Goal: Information Seeking & Learning: Check status

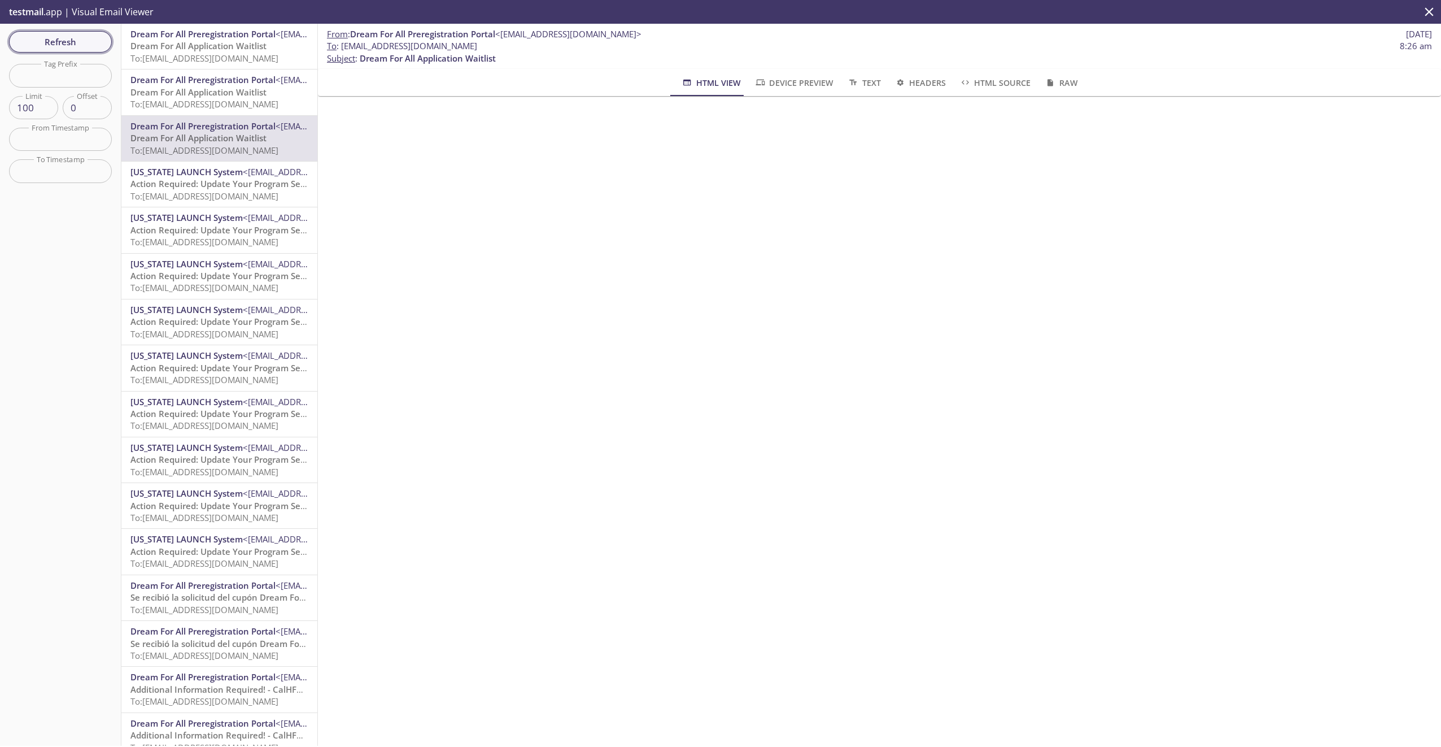
click at [88, 43] on span "Refresh" at bounding box center [60, 41] width 85 height 15
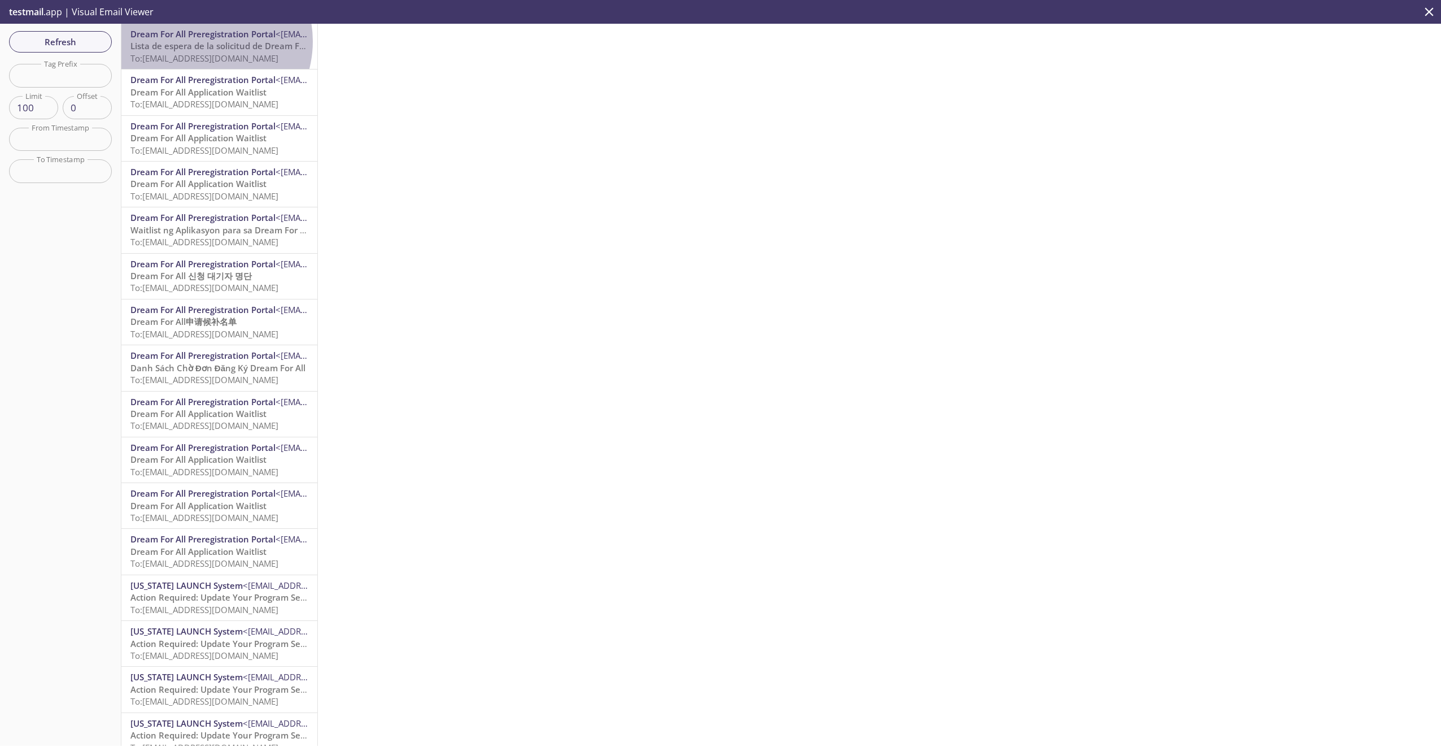
click at [200, 41] on span "Lista de espera de la solicitud de Dream For All" at bounding box center [225, 45] width 190 height 11
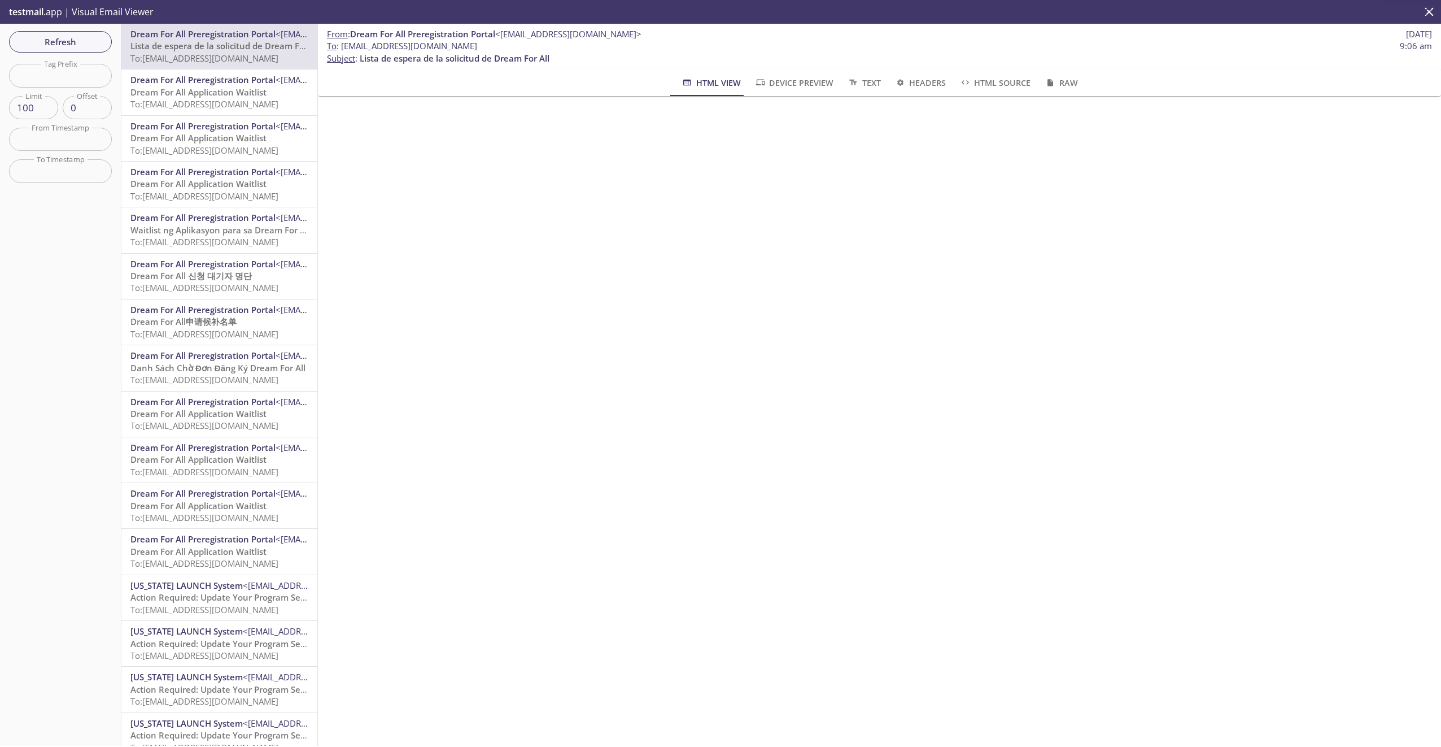
click at [193, 85] on span "Dream For All Preregistration Portal" at bounding box center [202, 79] width 145 height 11
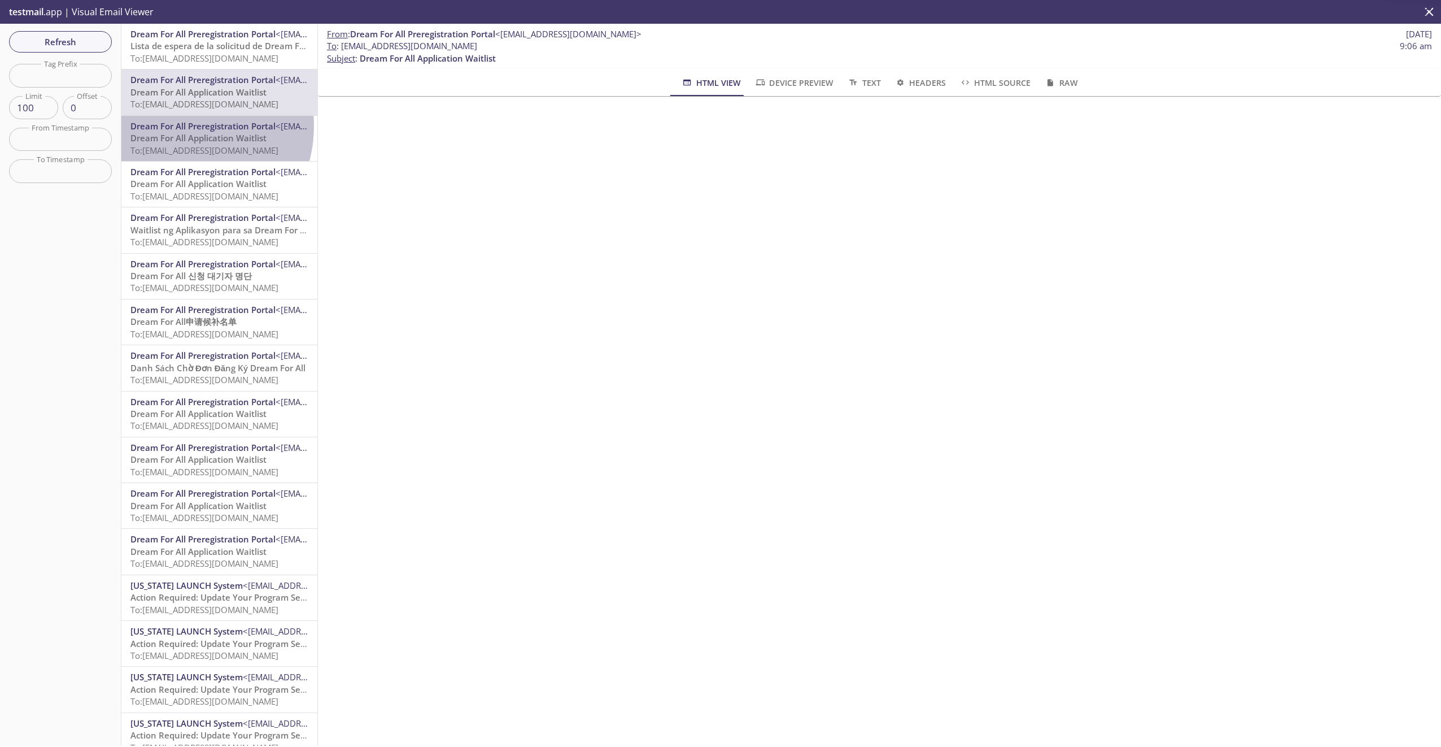
click at [182, 126] on span "Dream For All Preregistration Portal" at bounding box center [202, 125] width 145 height 11
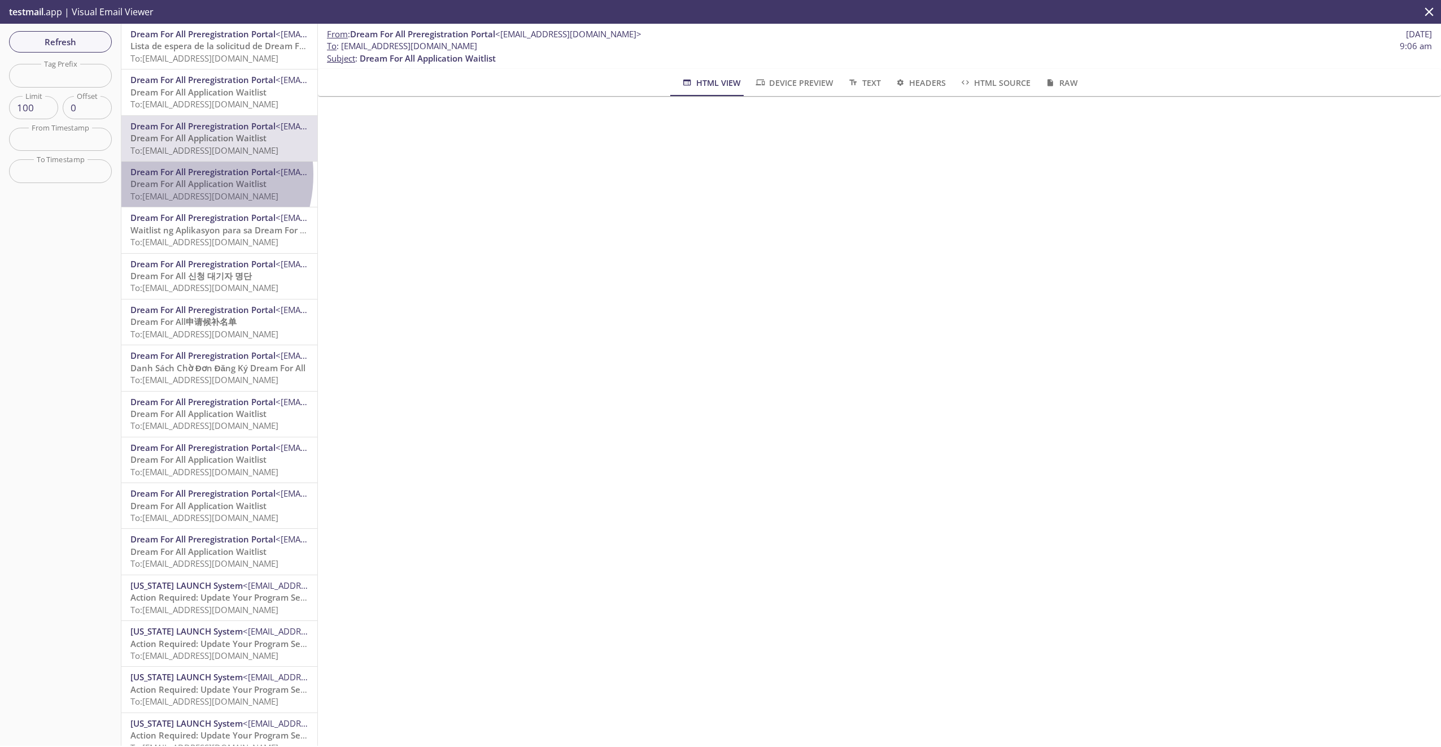
click at [171, 174] on span "Dream For All Preregistration Portal" at bounding box center [202, 171] width 145 height 11
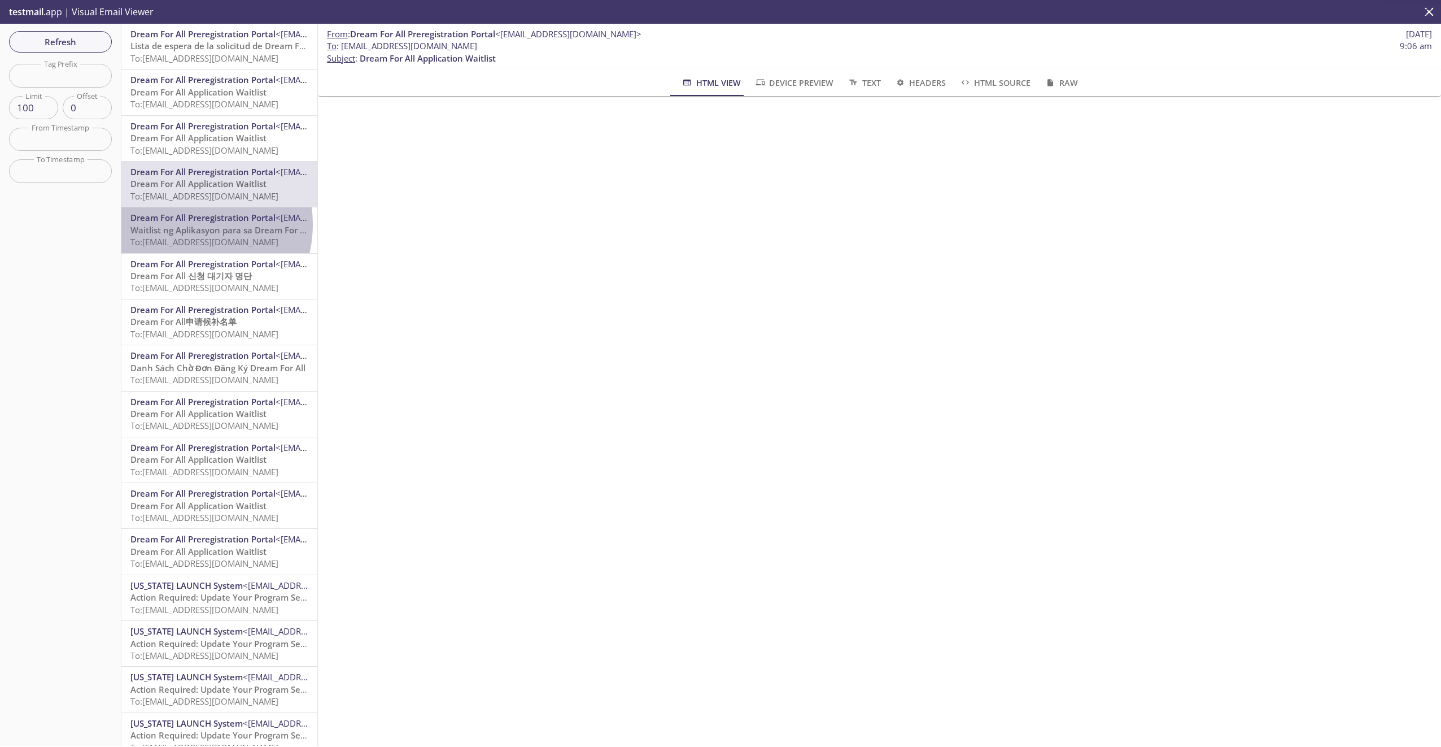
click at [185, 224] on span "Waitlist ng Aplikasyon para sa Dream For All" at bounding box center [220, 229] width 180 height 11
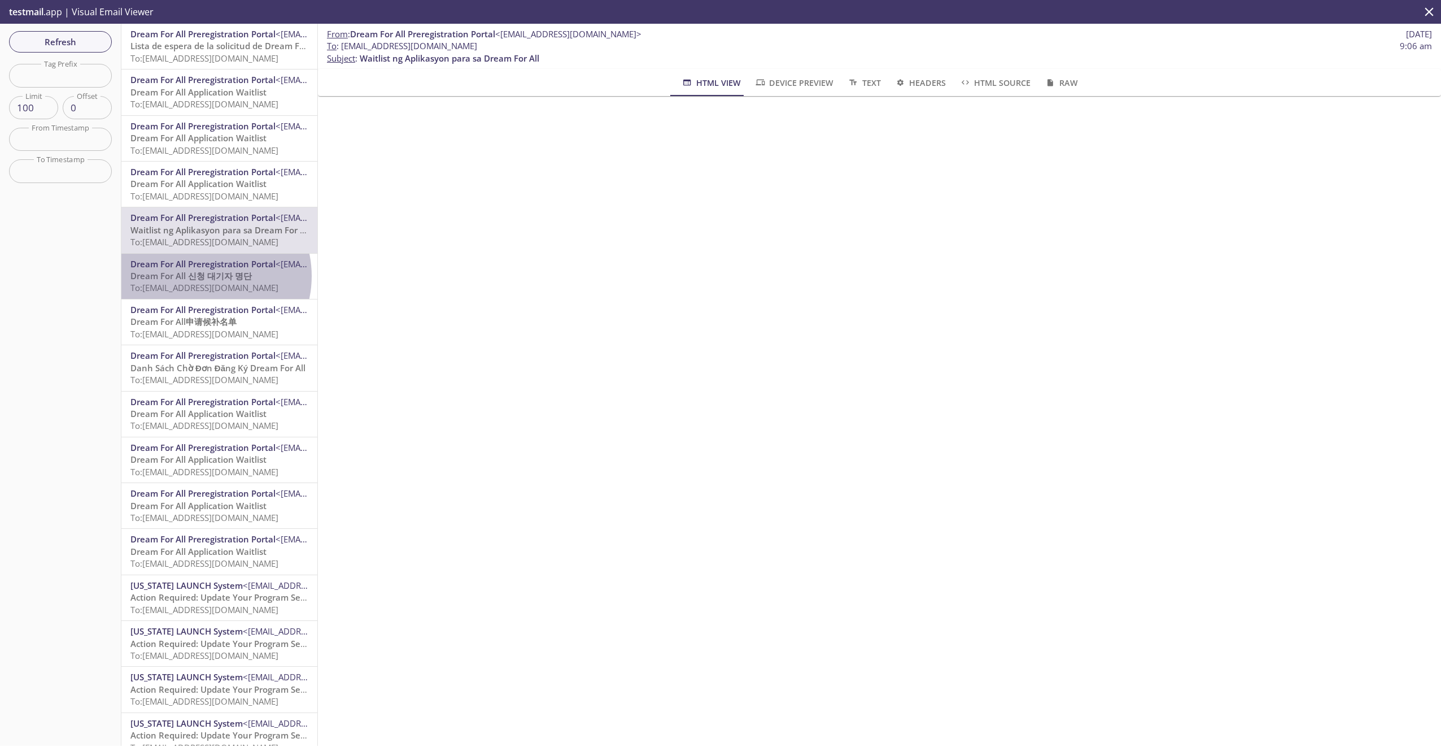
click at [204, 276] on span "Dream For All 신청 대기자 명단" at bounding box center [190, 275] width 121 height 11
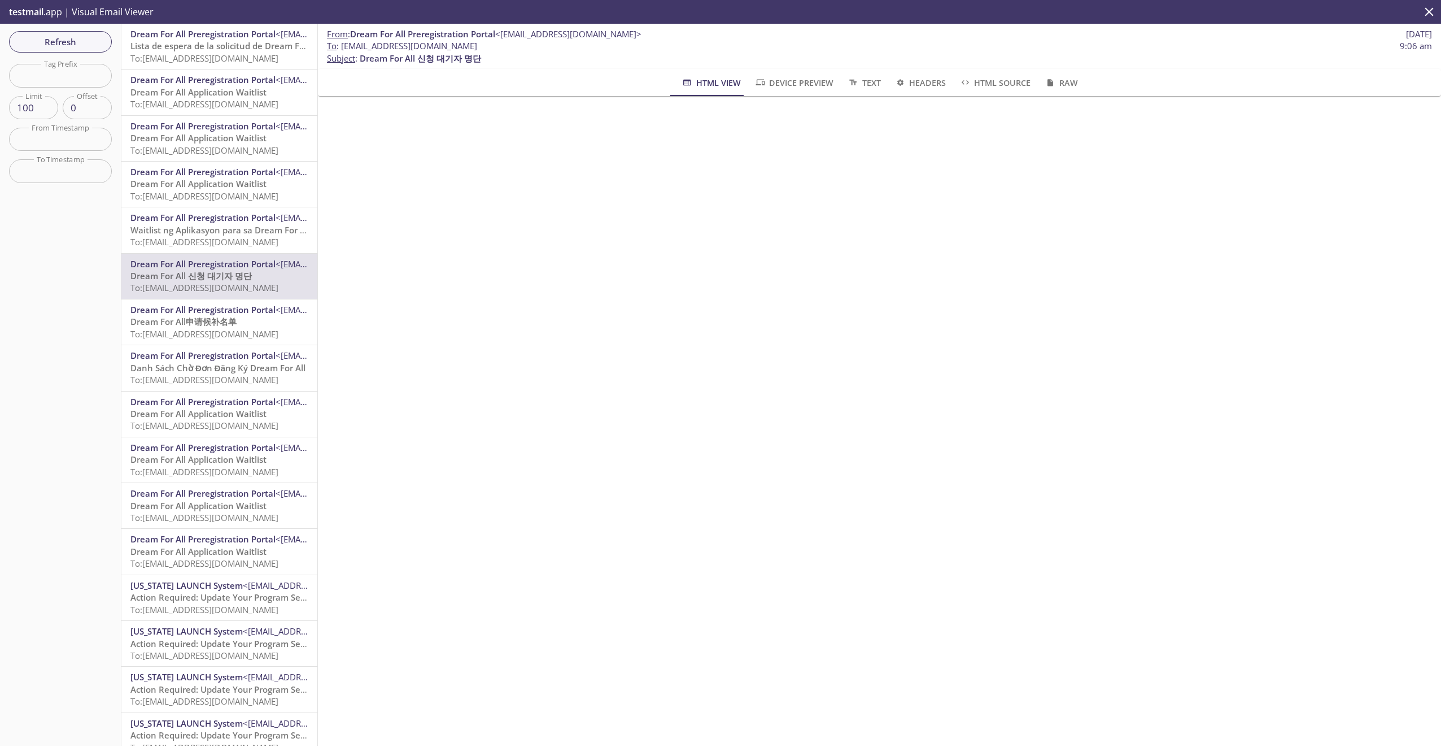
click at [206, 324] on span "Dream For All申请候补名单" at bounding box center [183, 321] width 106 height 11
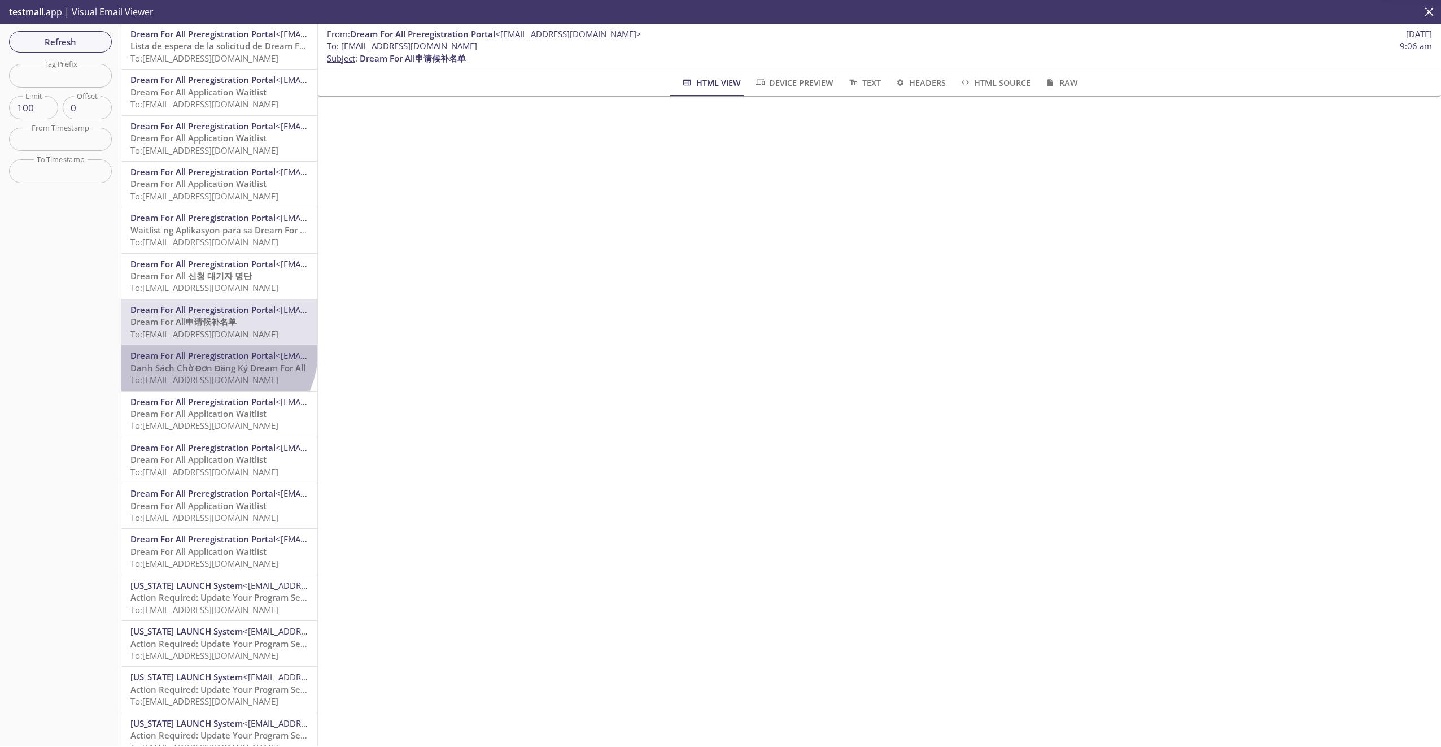
click at [206, 347] on div "Dream For All Preregistration Portal <[EMAIL_ADDRESS][DOMAIN_NAME]> [PERSON_NAM…" at bounding box center [219, 367] width 196 height 45
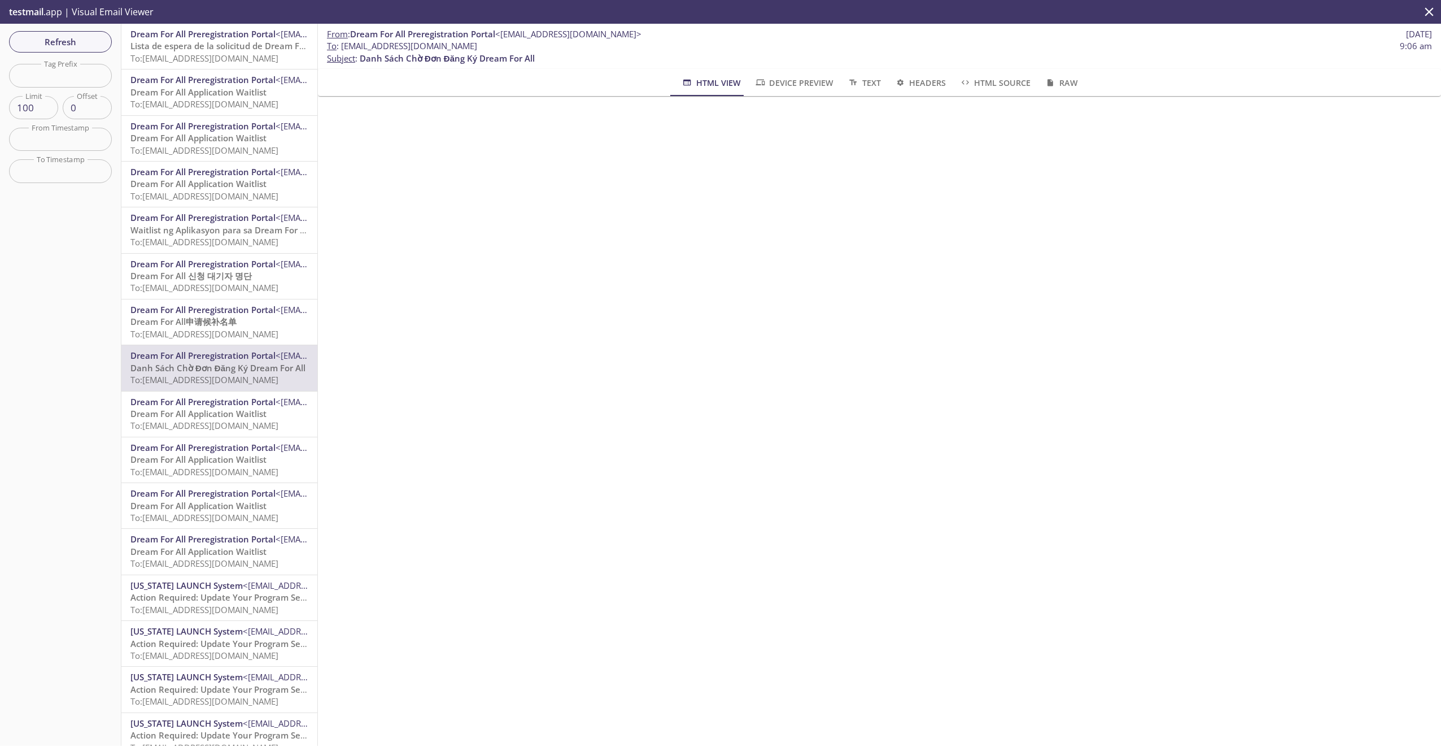
click at [201, 400] on span "Dream For All Preregistration Portal" at bounding box center [202, 401] width 145 height 11
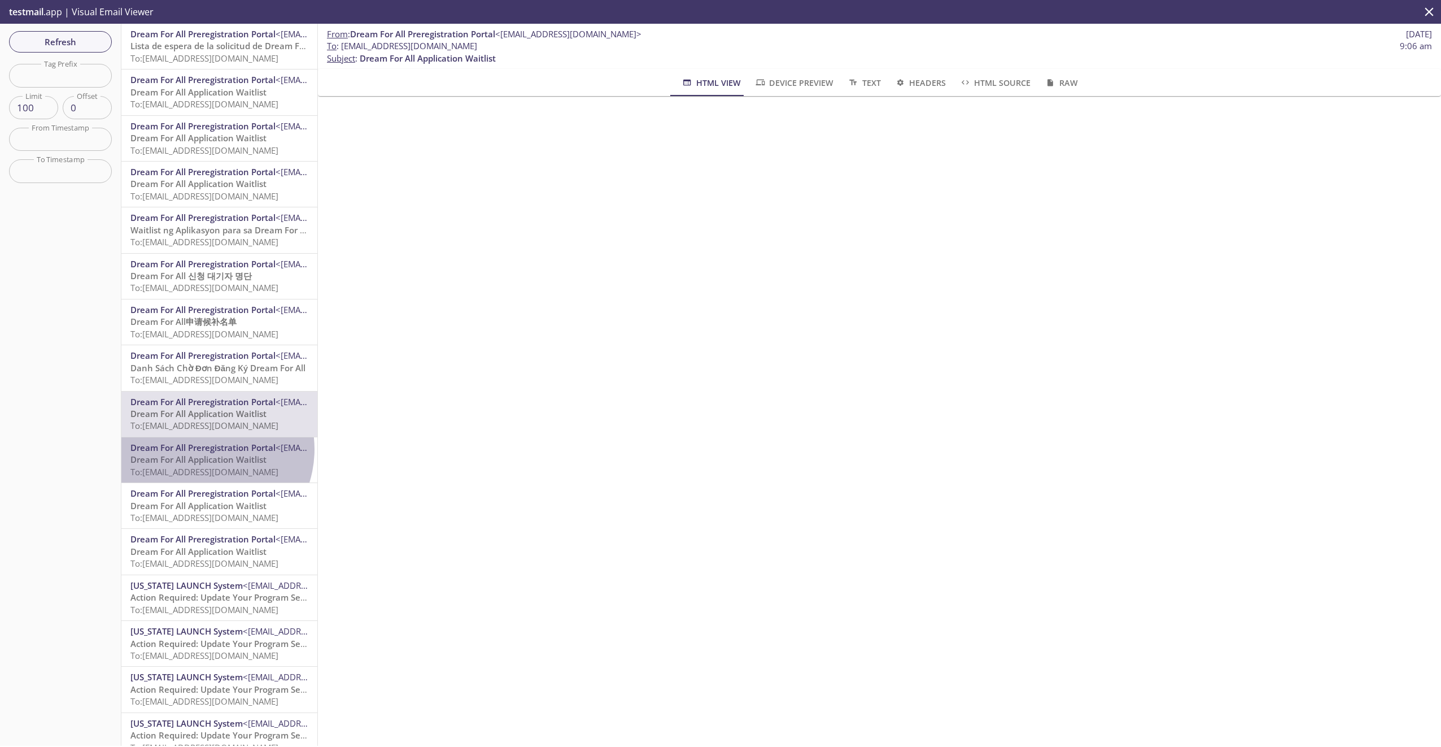
click at [202, 449] on span "Dream For All Preregistration Portal" at bounding box center [202, 447] width 145 height 11
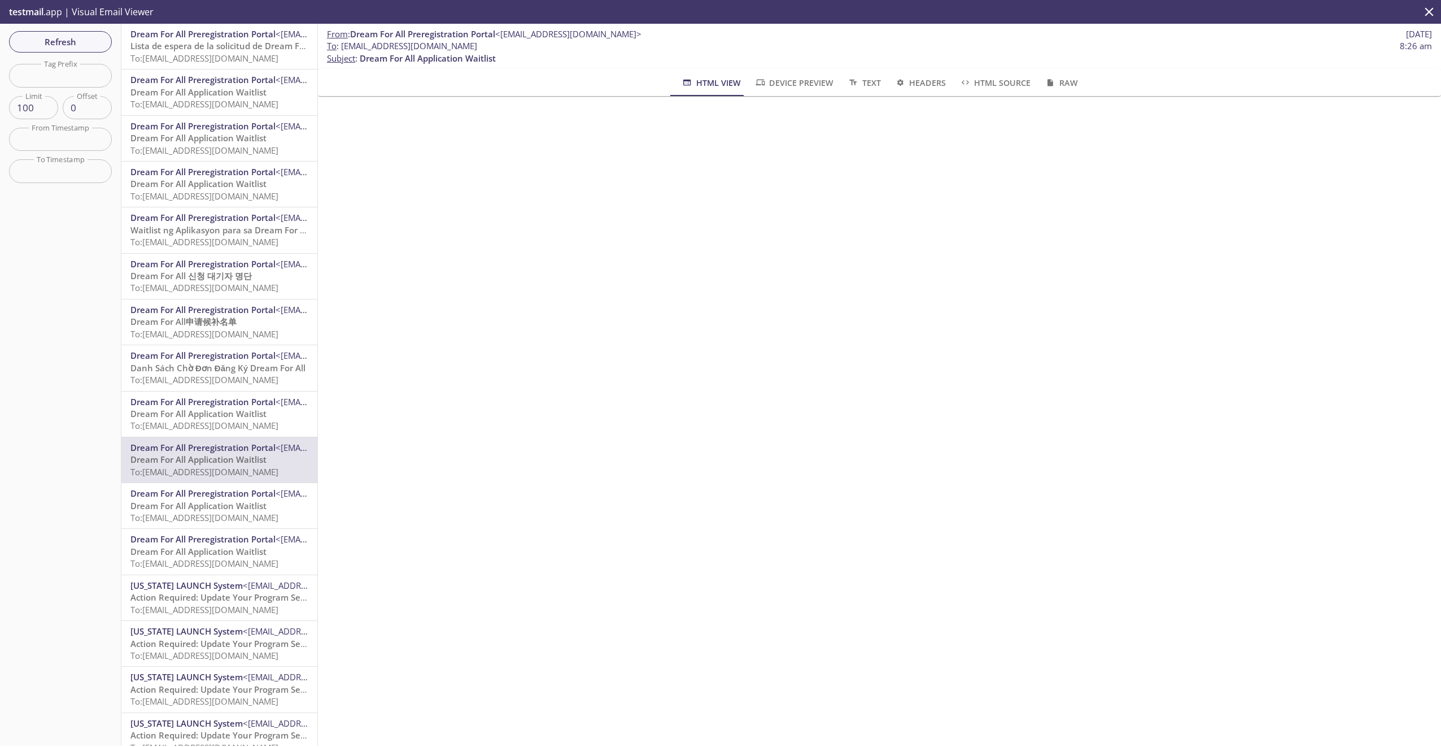
click at [204, 413] on span "Dream For All Application Waitlist" at bounding box center [198, 413] width 136 height 11
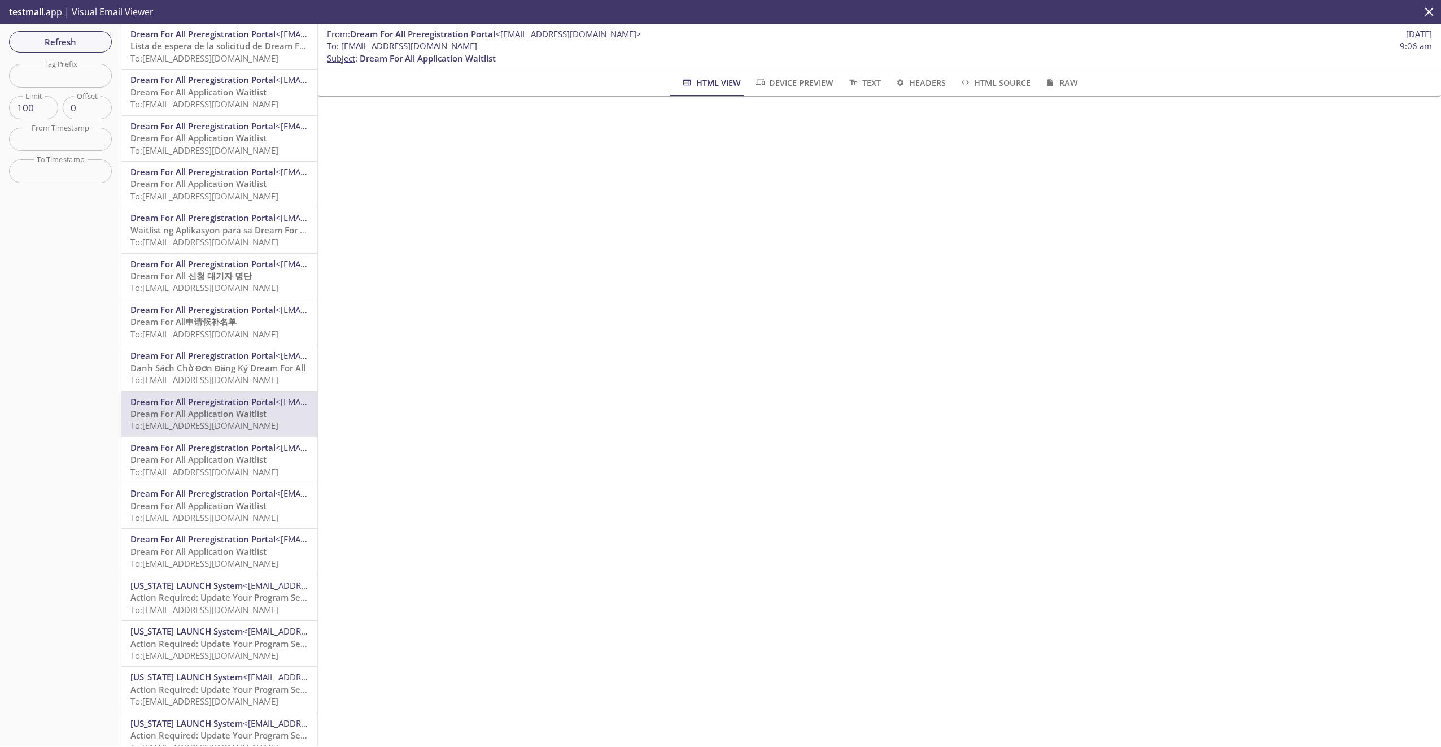
click at [187, 366] on span "Danh Sách Chờ Đơn Đăng Ký Dream For All" at bounding box center [217, 367] width 175 height 11
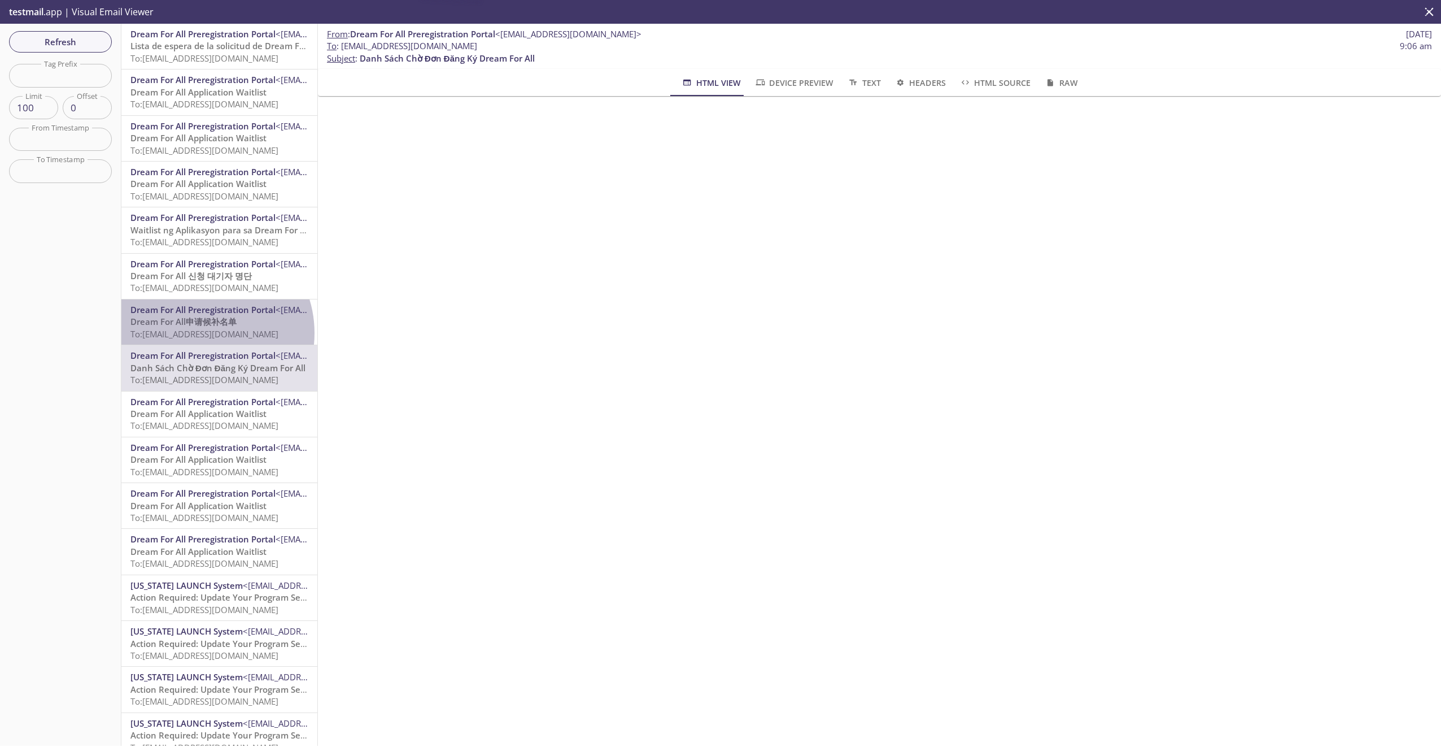
click at [200, 333] on span "To: [EMAIL_ADDRESS][DOMAIN_NAME]" at bounding box center [204, 333] width 148 height 11
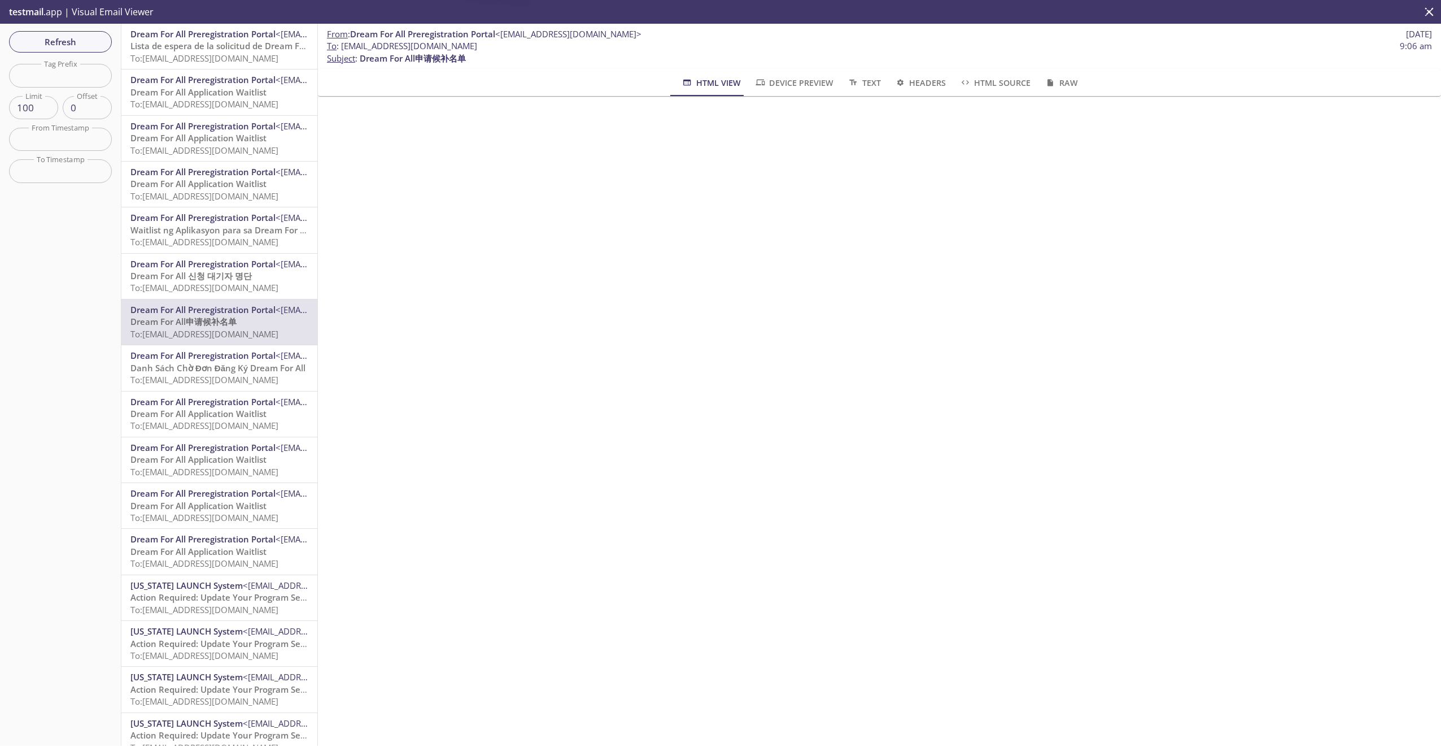
click at [203, 290] on span "To: [EMAIL_ADDRESS][DOMAIN_NAME]" at bounding box center [204, 287] width 148 height 11
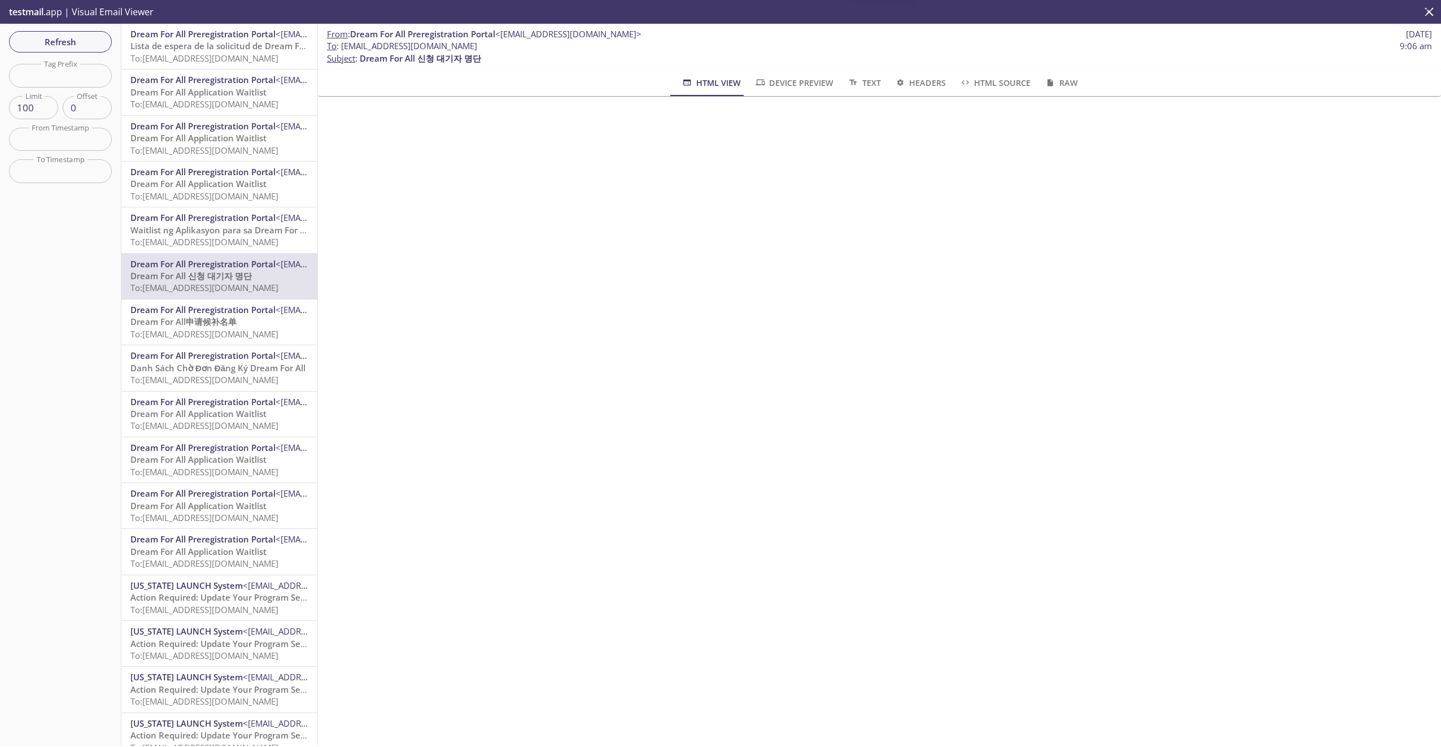
click at [200, 224] on span "Waitlist ng Aplikasyon para sa Dream For All" at bounding box center [220, 229] width 180 height 11
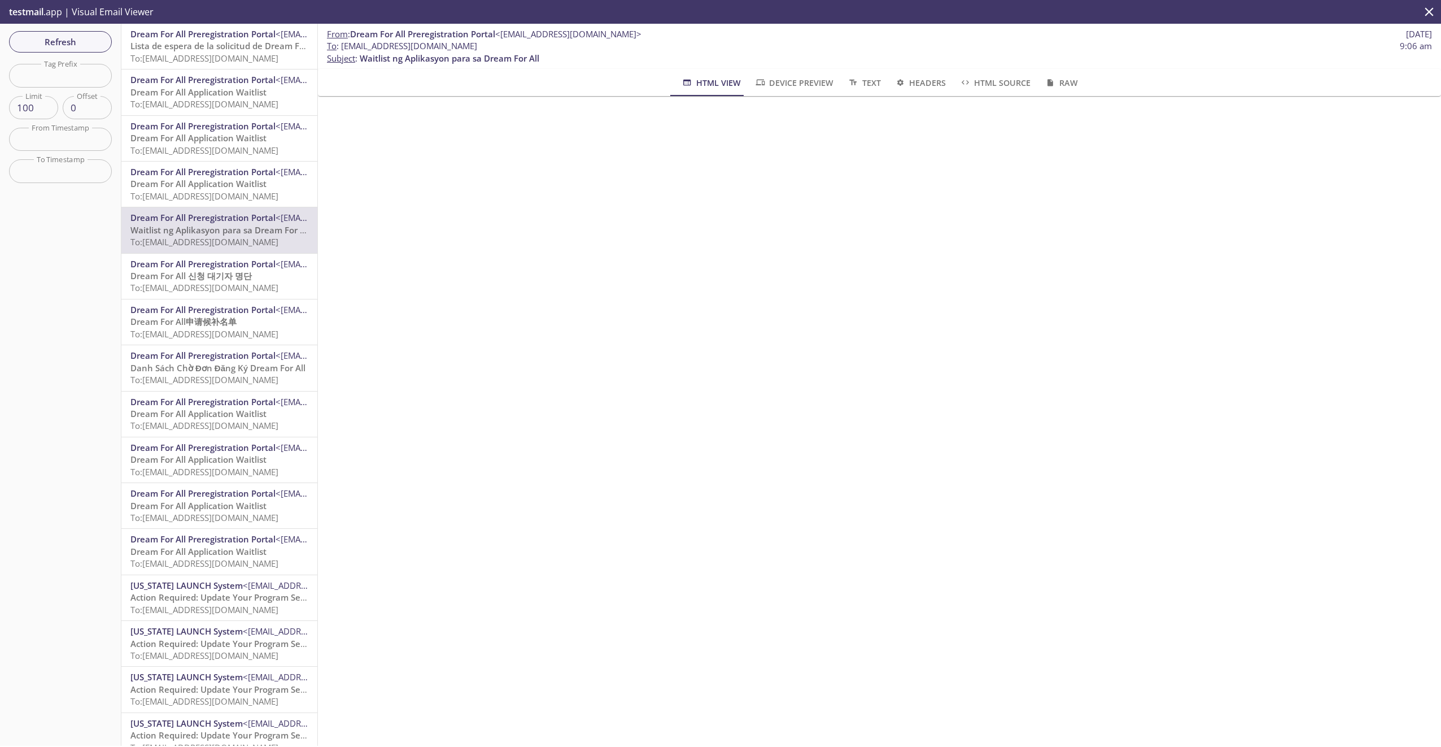
click at [206, 185] on span "Dream For All Application Waitlist" at bounding box center [198, 183] width 136 height 11
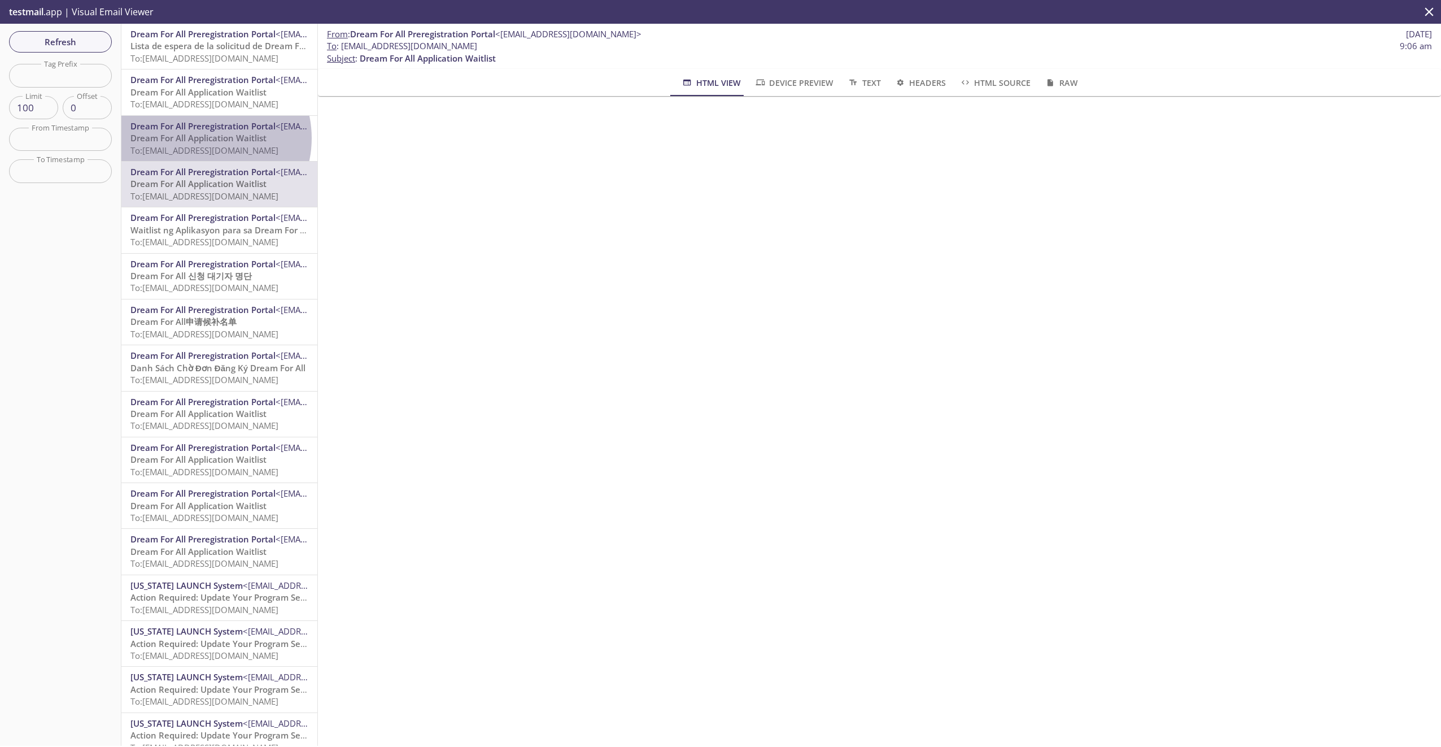
click at [204, 138] on span "Dream For All Application Waitlist" at bounding box center [198, 137] width 136 height 11
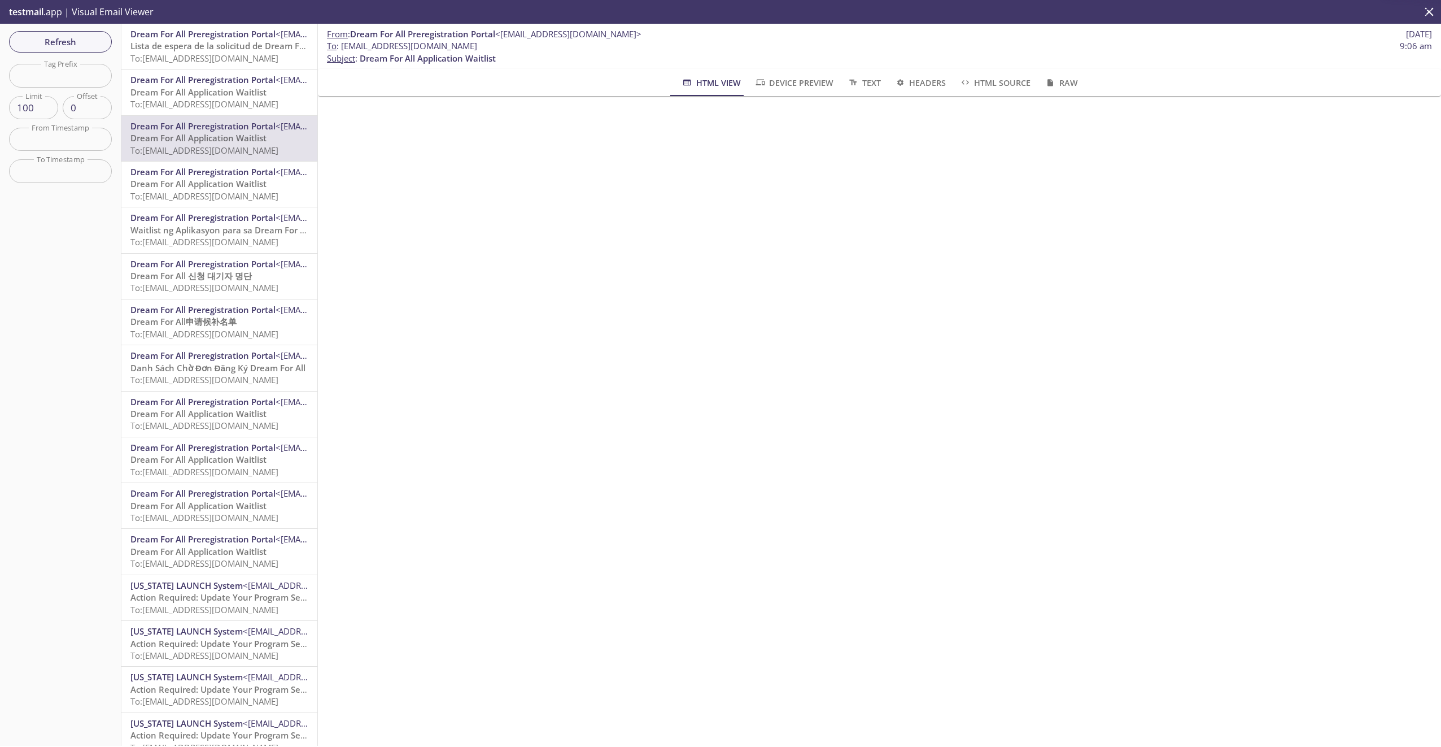
click at [219, 74] on span "Dream For All Preregistration Portal" at bounding box center [202, 79] width 145 height 11
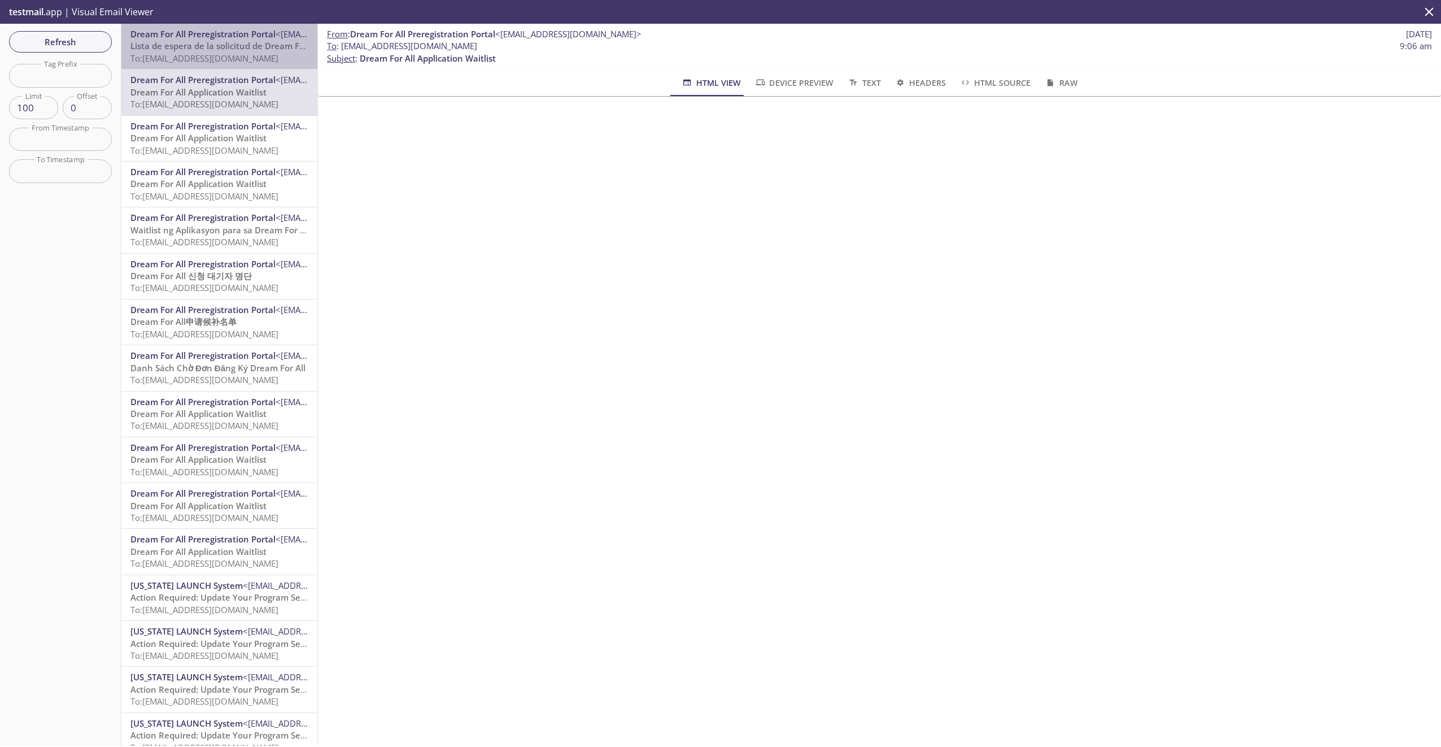
click at [226, 42] on span "Lista de espera de la solicitud de Dream For All" at bounding box center [225, 45] width 190 height 11
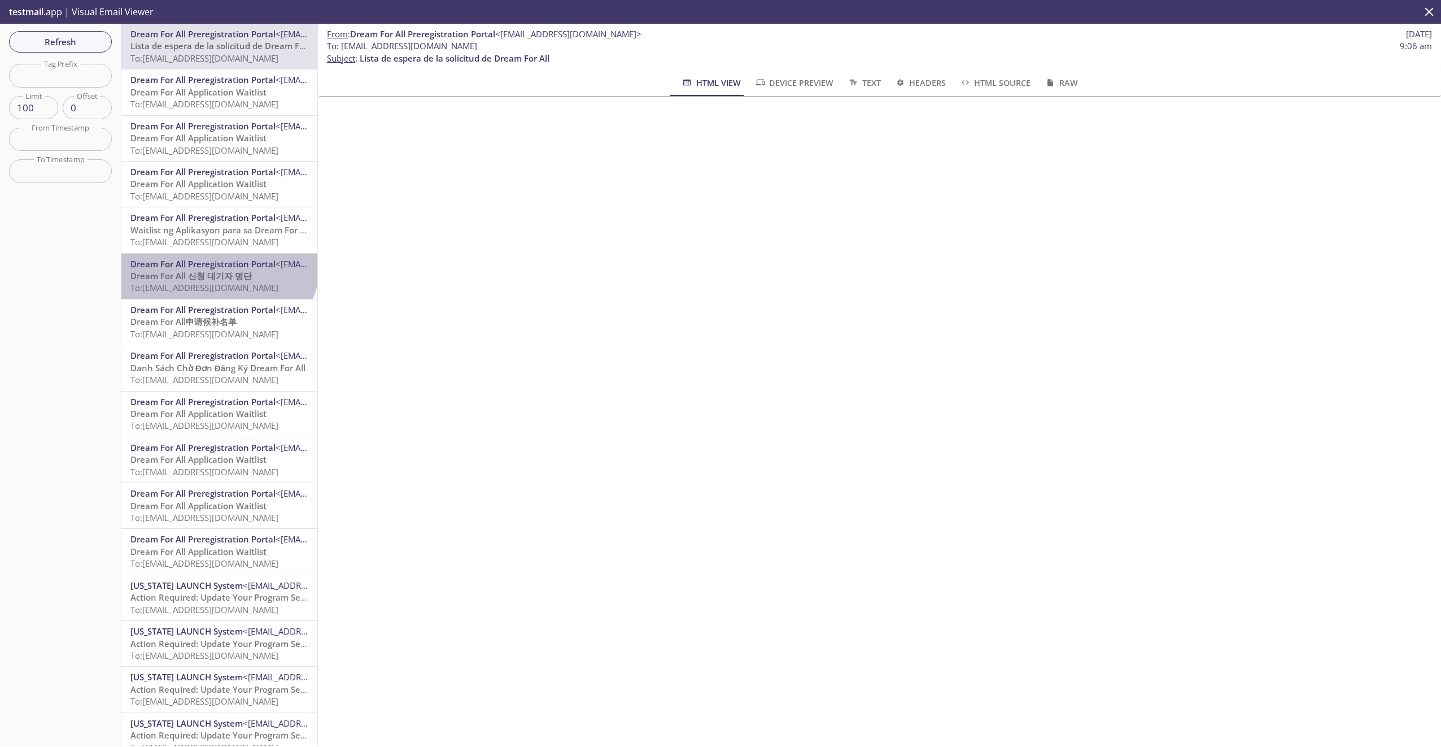
click at [217, 259] on span "Dream For All Preregistration Portal" at bounding box center [202, 263] width 145 height 11
